Goal: Transaction & Acquisition: Purchase product/service

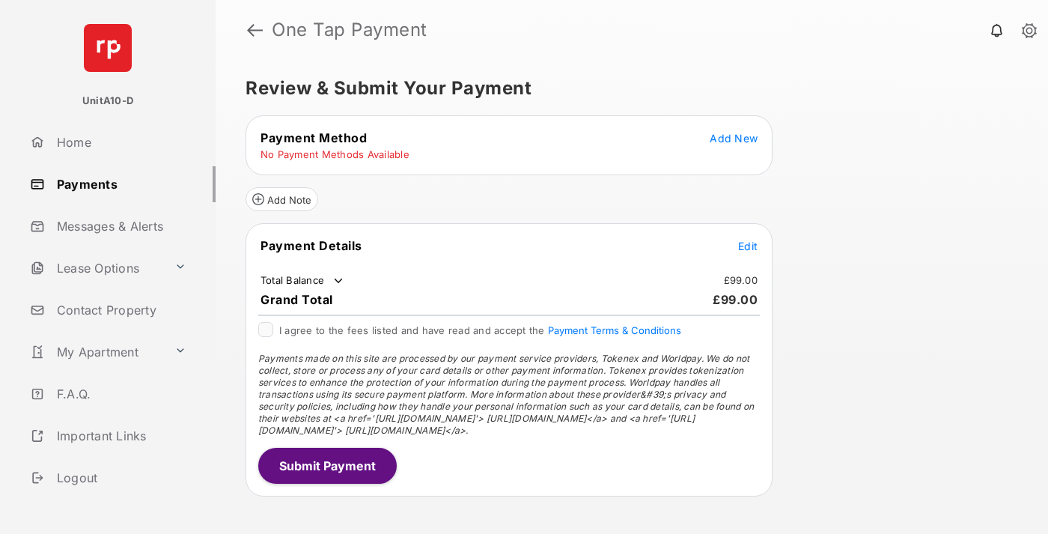
click at [734, 138] on span "Add New" at bounding box center [734, 138] width 48 height 13
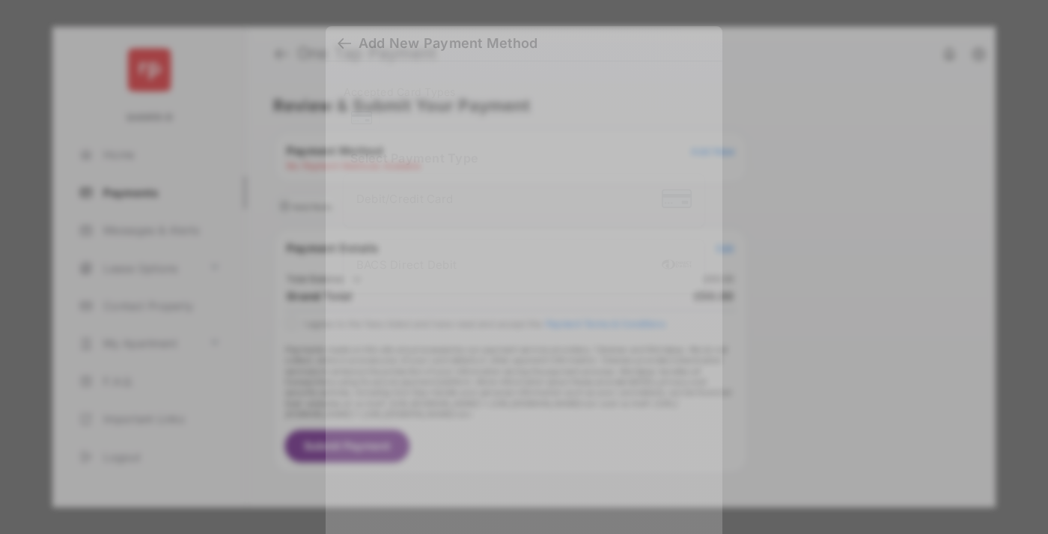
click at [521, 266] on div "BACS Direct Debit" at bounding box center [523, 266] width 335 height 28
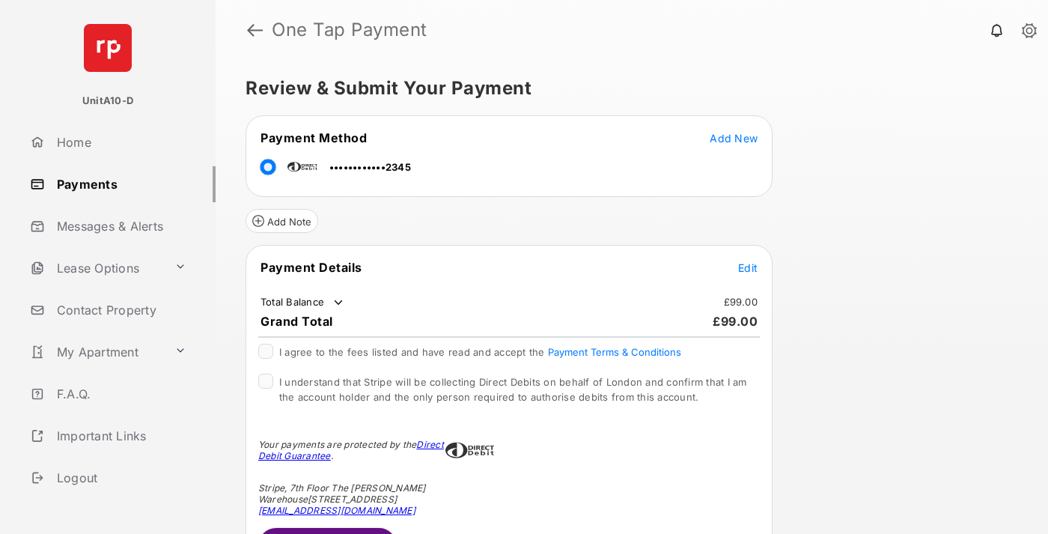
click at [748, 267] on span "Edit" at bounding box center [747, 267] width 19 height 13
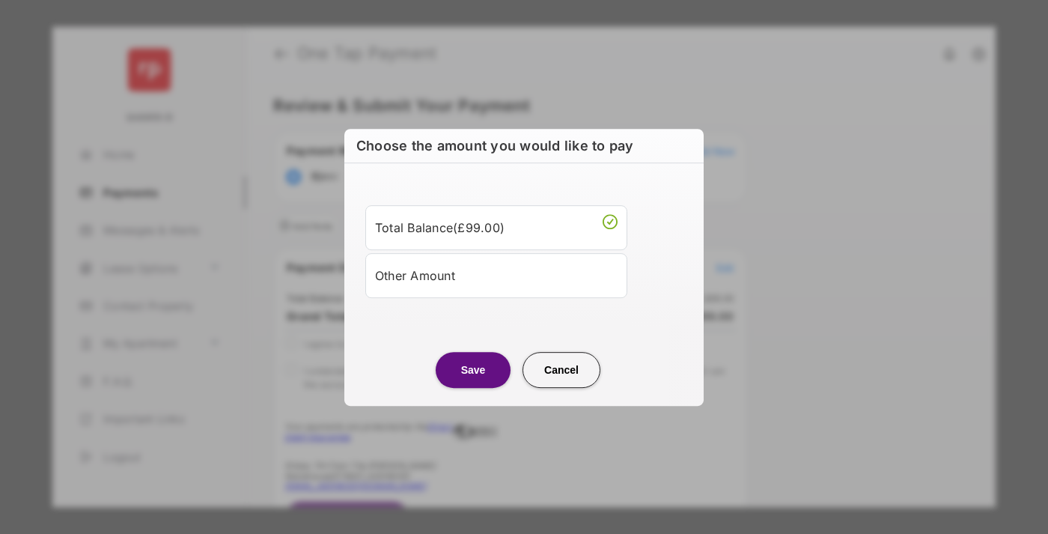
click at [496, 275] on div "Other Amount" at bounding box center [496, 275] width 243 height 25
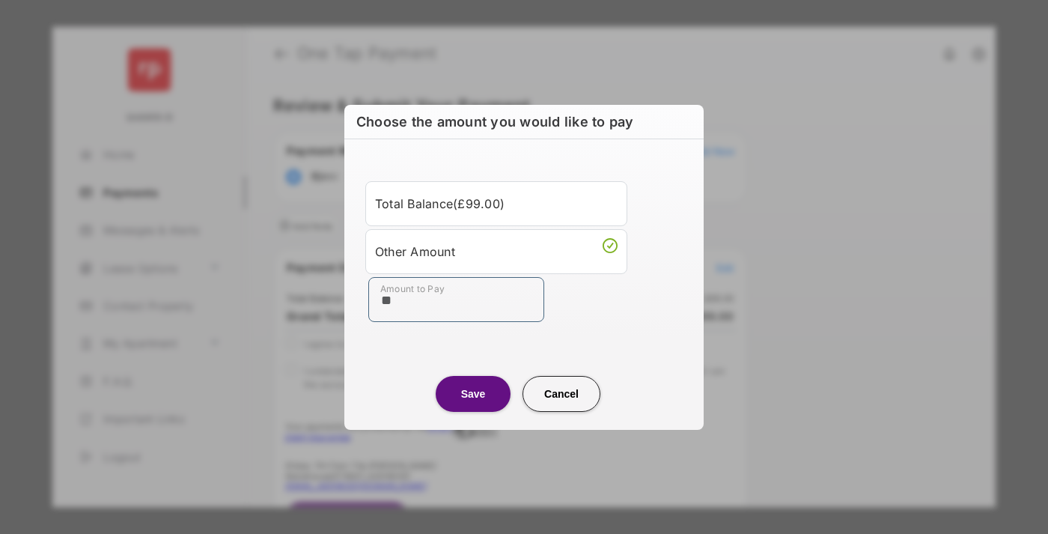
type input "**"
click at [473, 393] on button "Save" at bounding box center [473, 394] width 75 height 36
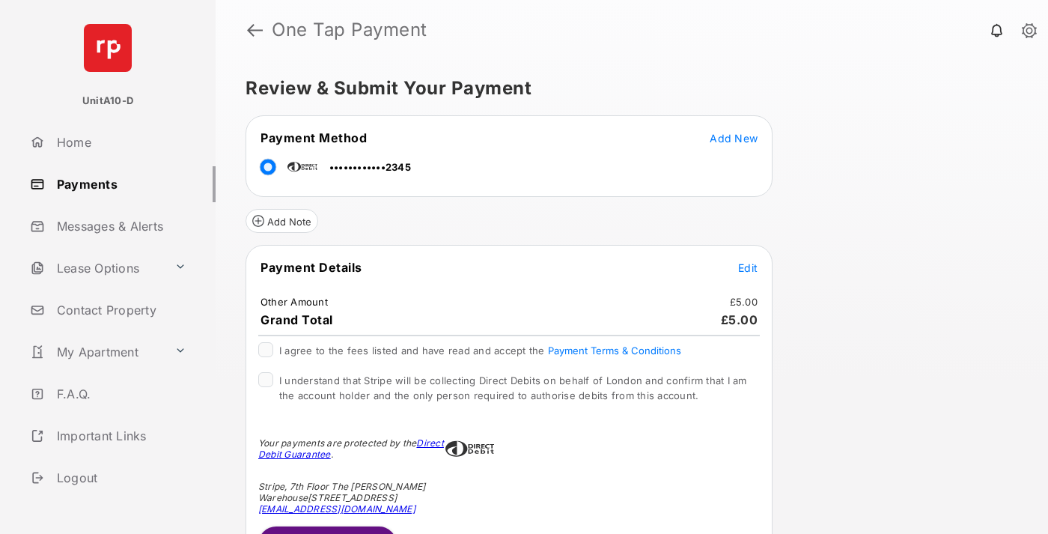
click at [748, 267] on span "Edit" at bounding box center [747, 267] width 19 height 13
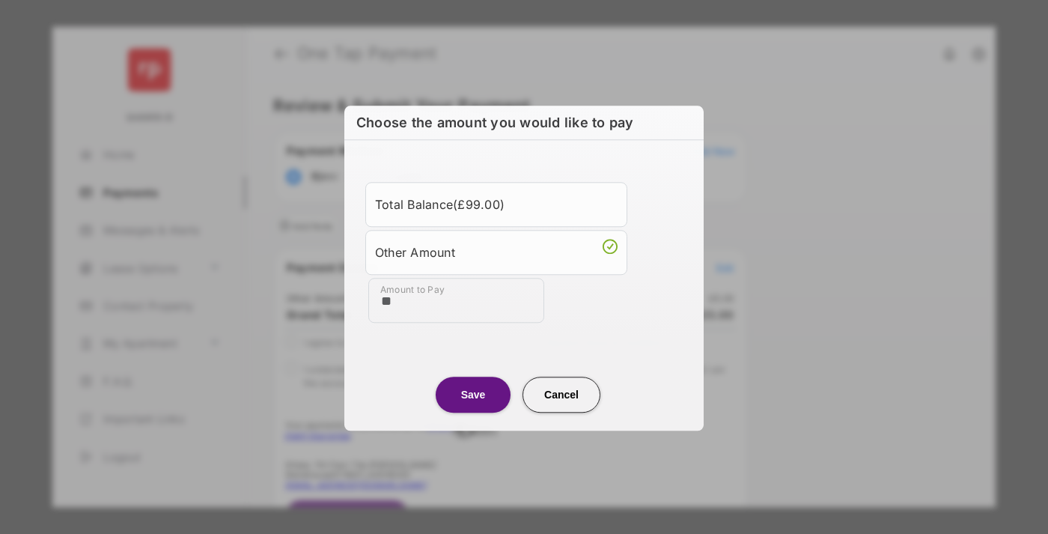
click at [473, 393] on button "Save" at bounding box center [473, 395] width 75 height 36
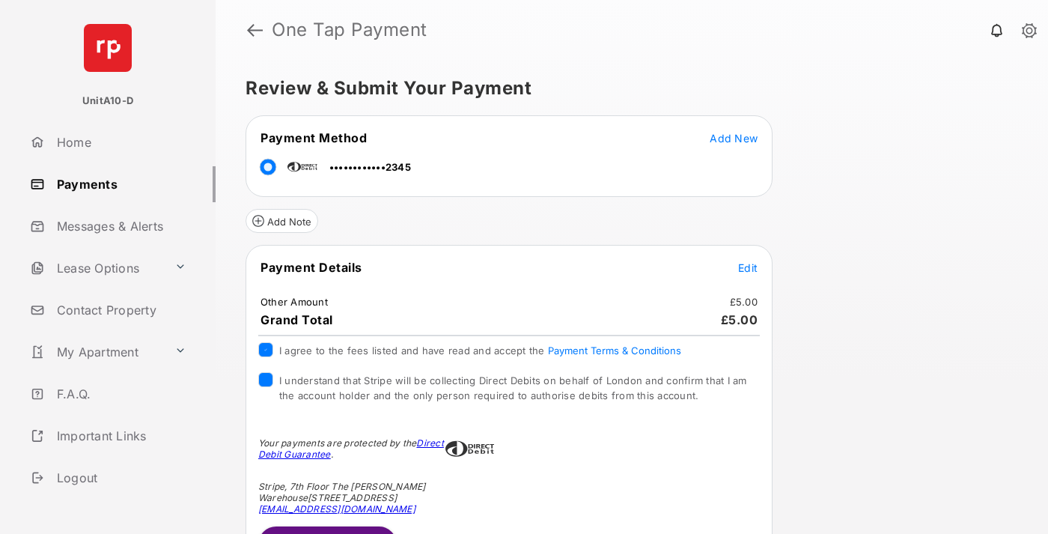
click at [326, 529] on button "Submit Payment" at bounding box center [327, 544] width 139 height 36
